Goal: Task Accomplishment & Management: Complete application form

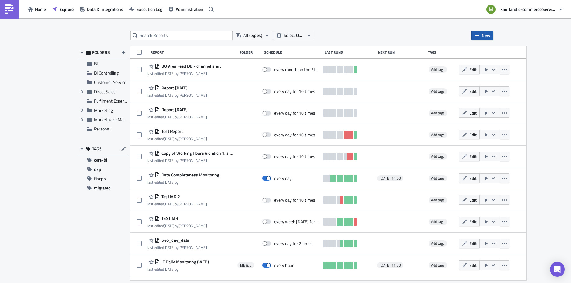
click at [489, 35] on span "New" at bounding box center [486, 35] width 9 height 7
click at [495, 51] on div "Report" at bounding box center [502, 51] width 41 height 6
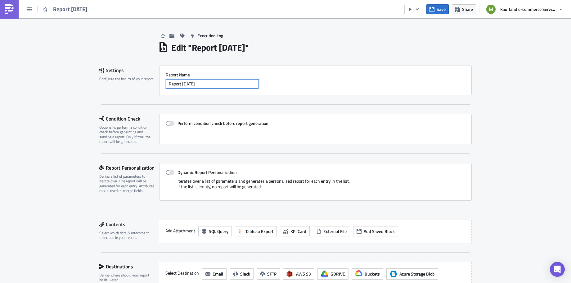
drag, startPoint x: 211, startPoint y: 84, endPoint x: 138, endPoint y: 85, distance: 73.6
click at [138, 85] on div "Settings Configure the basics of your report. Report Nam﻿e Report [DATE]" at bounding box center [285, 79] width 373 height 29
type input "Test MR"
click at [166, 124] on span at bounding box center [170, 123] width 9 height 5
click at [167, 124] on input "Perform condition check before report generation" at bounding box center [169, 123] width 4 height 4
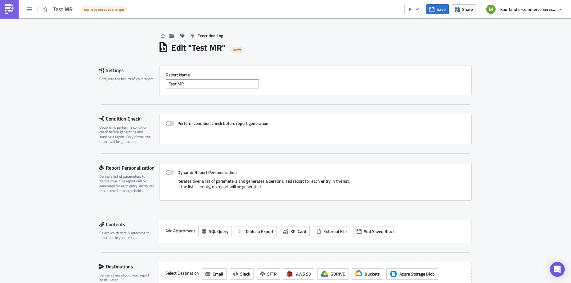
checkbox input "true"
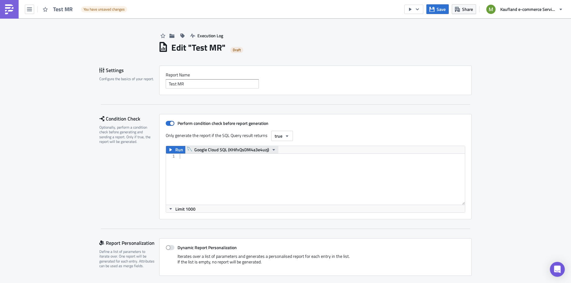
click at [218, 151] on span "Google Cloud SQL (KHifxQsDM4a3e4uzj)" at bounding box center [231, 149] width 75 height 7
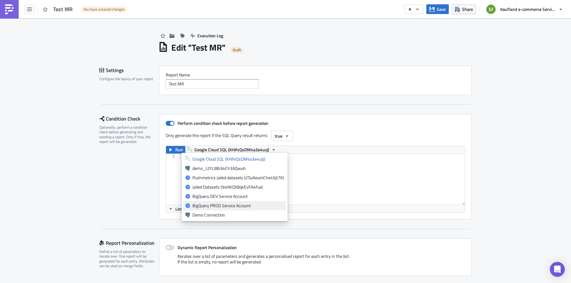
click at [229, 203] on div "BigQuery PROD Service Account" at bounding box center [238, 205] width 92 height 6
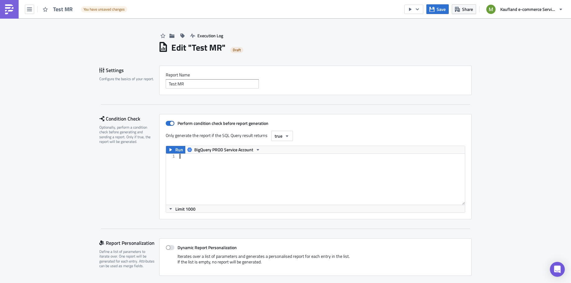
click at [215, 178] on div at bounding box center [321, 184] width 287 height 61
